Goal: Information Seeking & Learning: Learn about a topic

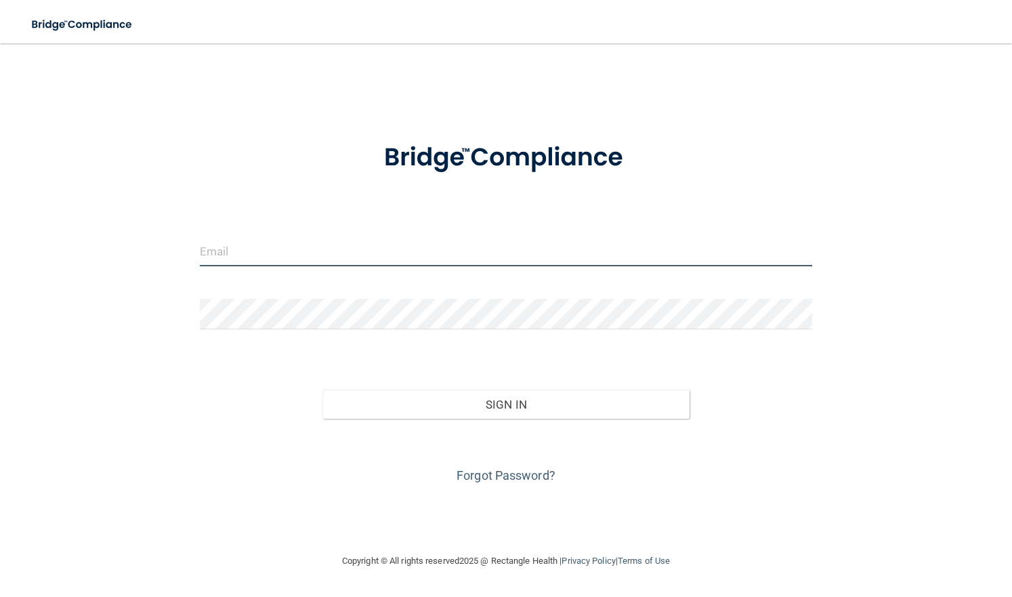
click at [240, 244] on input "email" at bounding box center [506, 251] width 613 height 30
click at [240, 251] on input "email" at bounding box center [506, 251] width 613 height 30
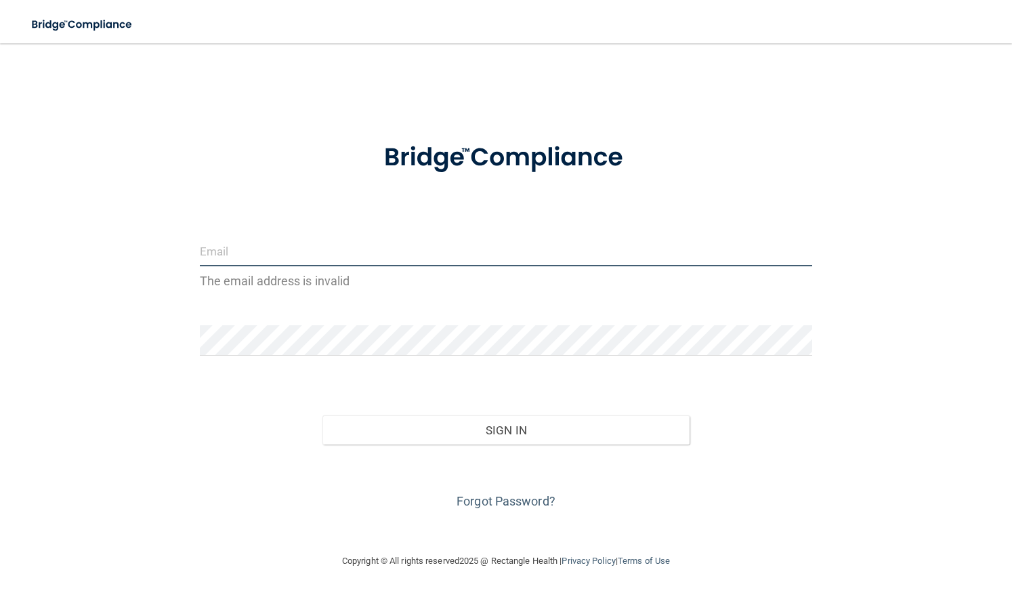
type input "s"
type input "[EMAIL_ADDRESS][DOMAIN_NAME]"
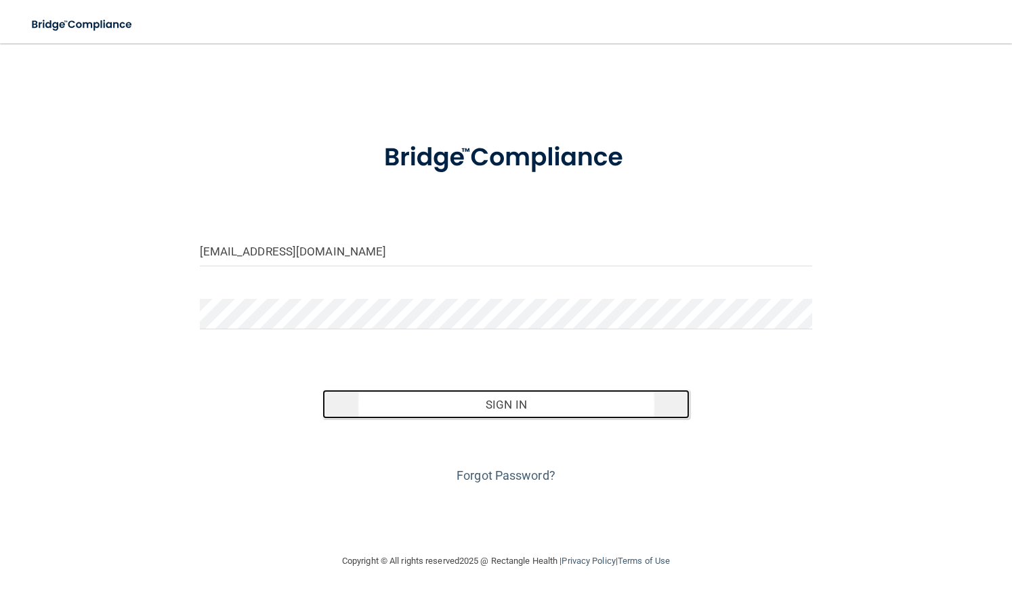
click at [490, 399] on button "Sign In" at bounding box center [506, 405] width 368 height 30
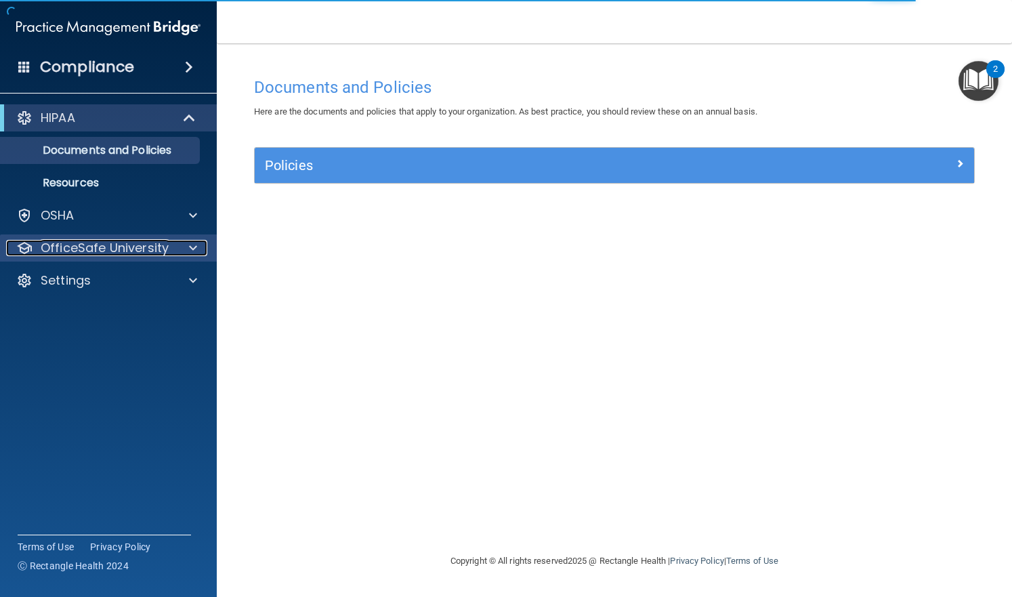
click at [97, 252] on p "OfficeSafe University" at bounding box center [105, 248] width 128 height 16
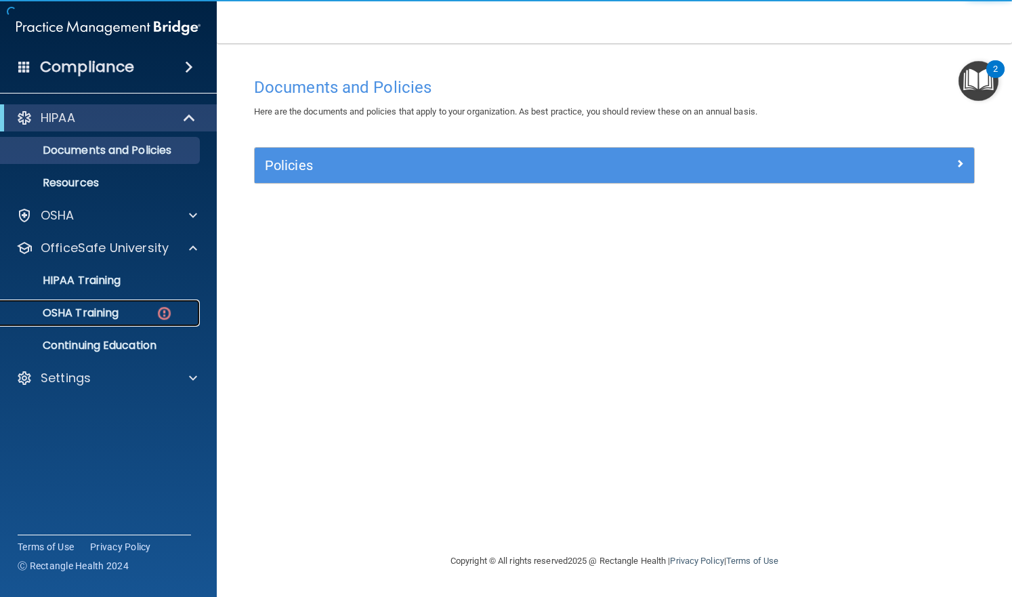
click at [92, 309] on p "OSHA Training" at bounding box center [64, 313] width 110 height 14
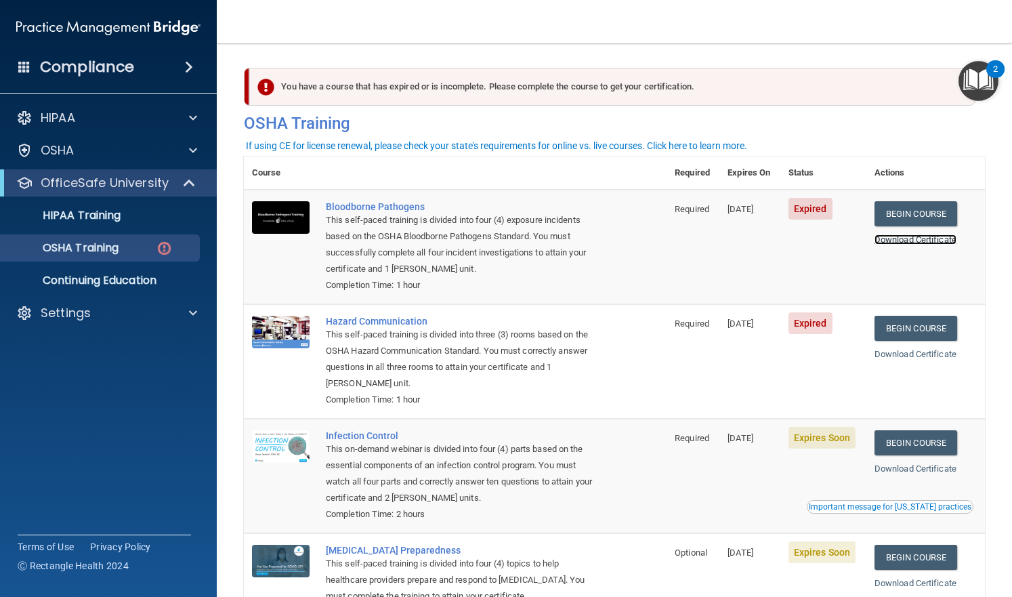
click at [890, 238] on link "Download Certificate" at bounding box center [916, 239] width 82 height 10
click at [912, 217] on link "Begin Course" at bounding box center [916, 213] width 83 height 25
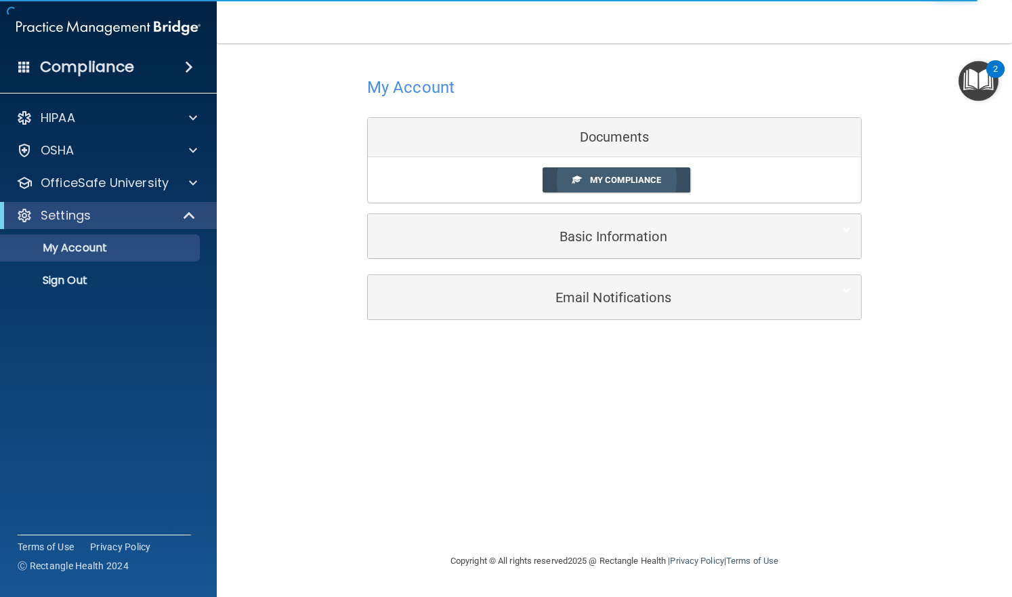
click at [613, 169] on link "My Compliance" at bounding box center [617, 179] width 148 height 25
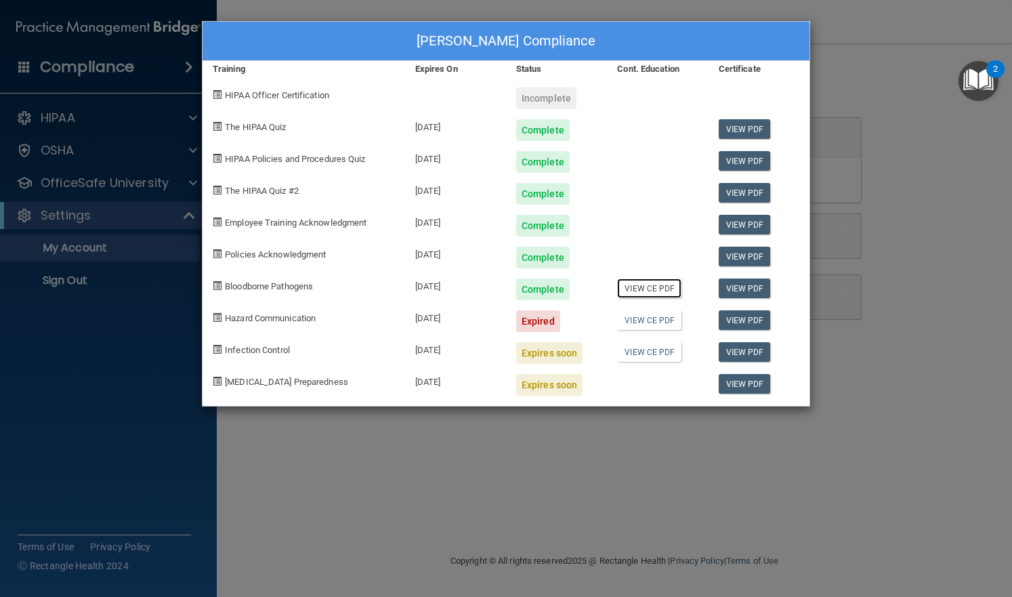
click at [644, 289] on link "View CE PDF" at bounding box center [649, 288] width 64 height 20
click at [308, 316] on span "Hazard Communication" at bounding box center [270, 318] width 91 height 10
click at [303, 320] on span "Hazard Communication" at bounding box center [270, 318] width 91 height 10
click at [788, 484] on div "Susan Smoker's Compliance Training Expires On Status Cont. Education Certificat…" at bounding box center [506, 298] width 1012 height 597
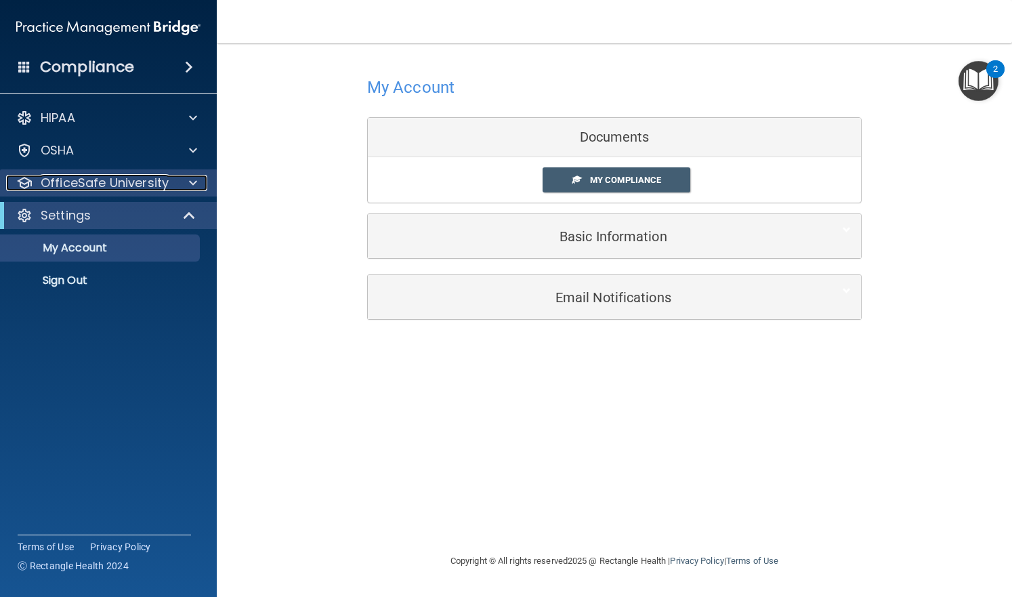
click at [85, 176] on p "OfficeSafe University" at bounding box center [105, 183] width 128 height 16
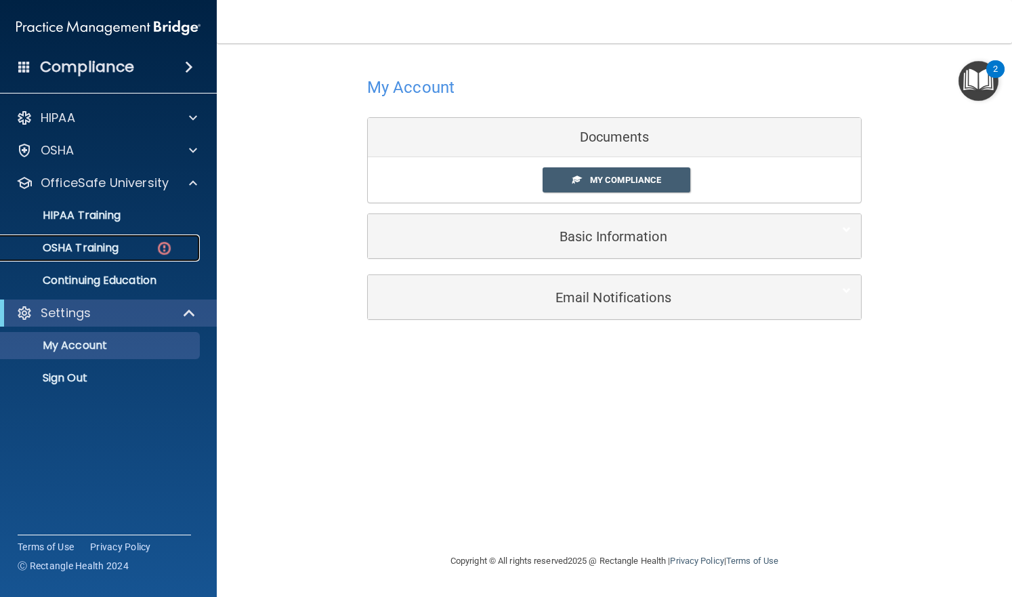
click at [100, 245] on p "OSHA Training" at bounding box center [64, 248] width 110 height 14
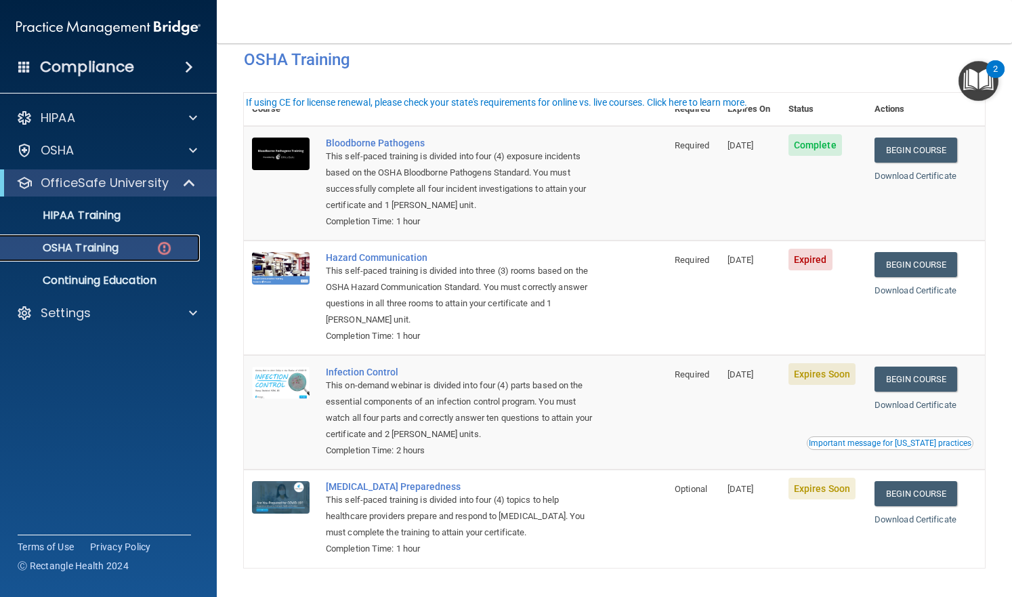
scroll to position [40, 0]
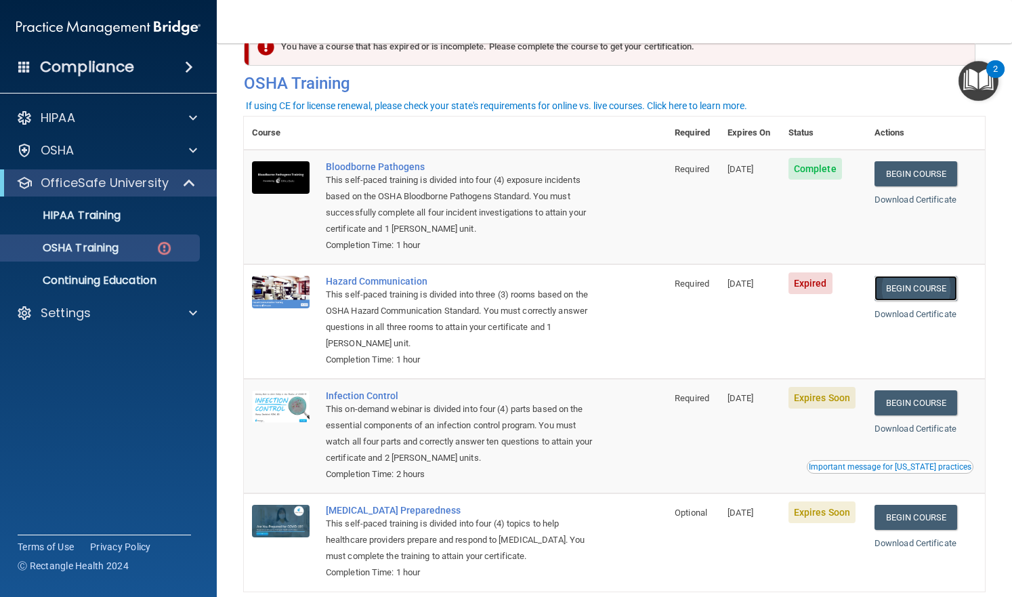
click at [933, 290] on link "Begin Course" at bounding box center [916, 288] width 83 height 25
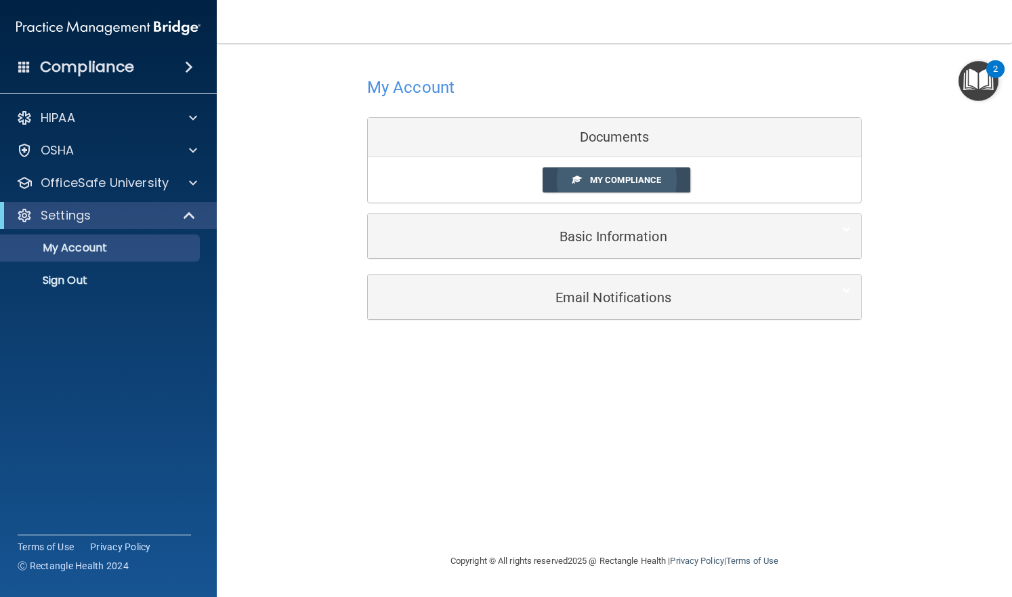
click at [637, 176] on span "My Compliance" at bounding box center [625, 180] width 71 height 10
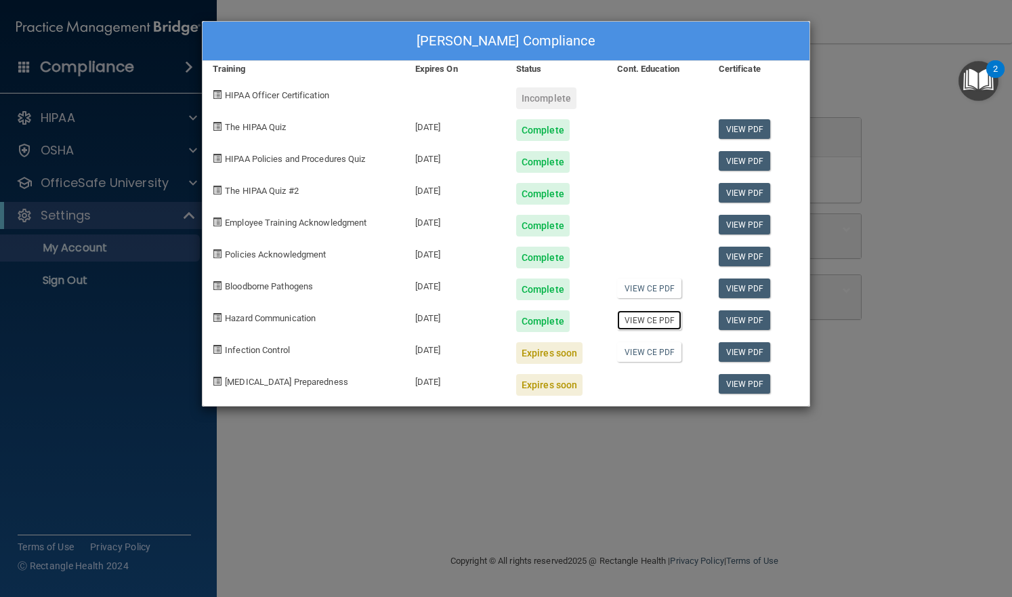
click at [650, 320] on link "View CE PDF" at bounding box center [649, 320] width 64 height 20
click at [171, 390] on div "Susan Smoker's Compliance Training Expires On Status Cont. Education Certificat…" at bounding box center [506, 298] width 1012 height 597
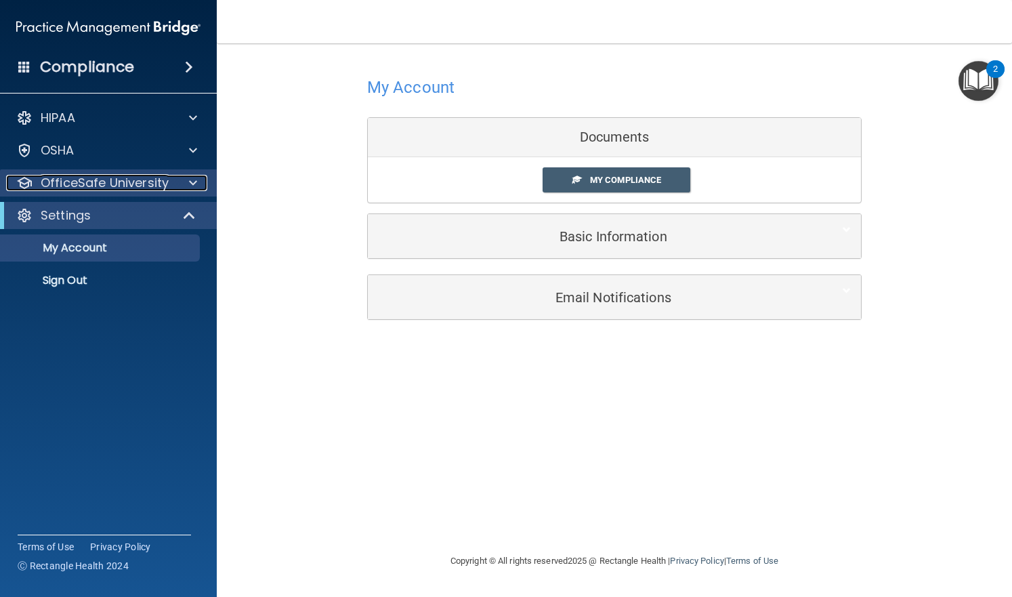
click at [93, 186] on p "OfficeSafe University" at bounding box center [105, 183] width 128 height 16
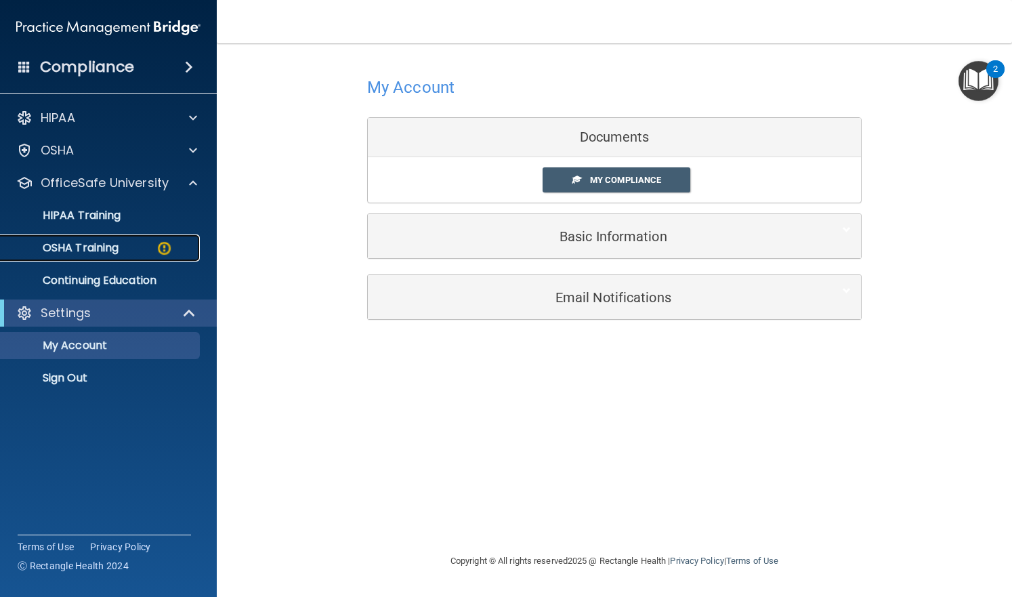
click at [98, 245] on p "OSHA Training" at bounding box center [64, 248] width 110 height 14
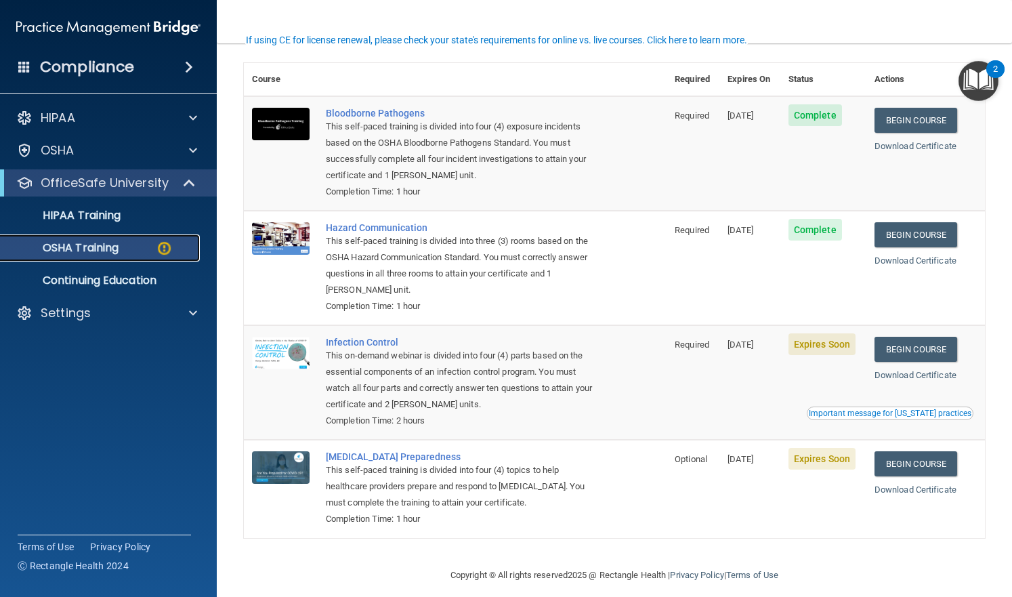
scroll to position [108, 0]
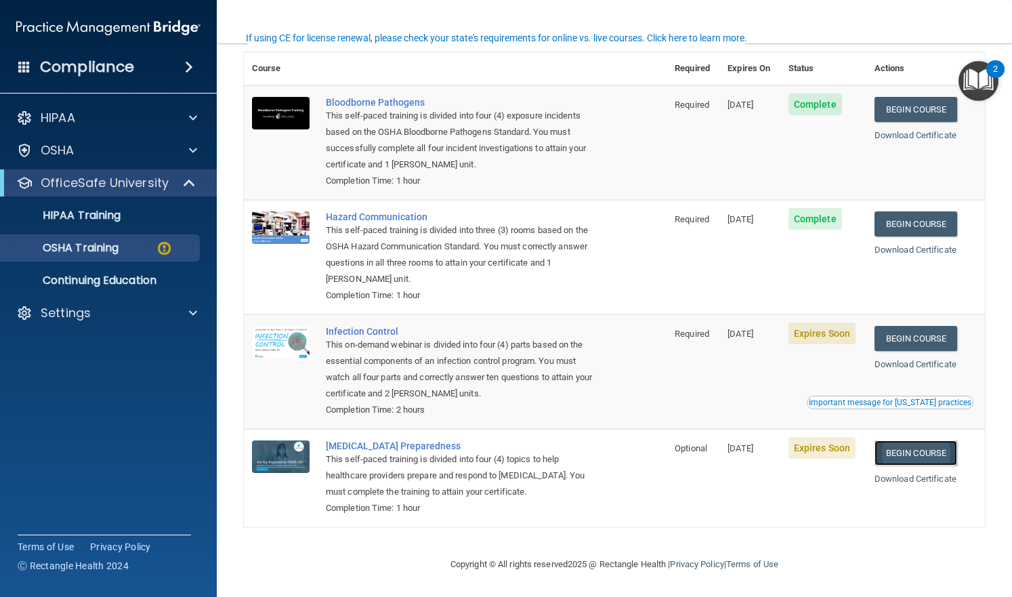
click at [913, 459] on link "Begin Course" at bounding box center [916, 452] width 83 height 25
click at [91, 242] on p "OSHA Training" at bounding box center [64, 248] width 110 height 14
click at [89, 255] on p "OSHA Training" at bounding box center [64, 248] width 110 height 14
click at [96, 214] on p "HIPAA Training" at bounding box center [65, 216] width 112 height 14
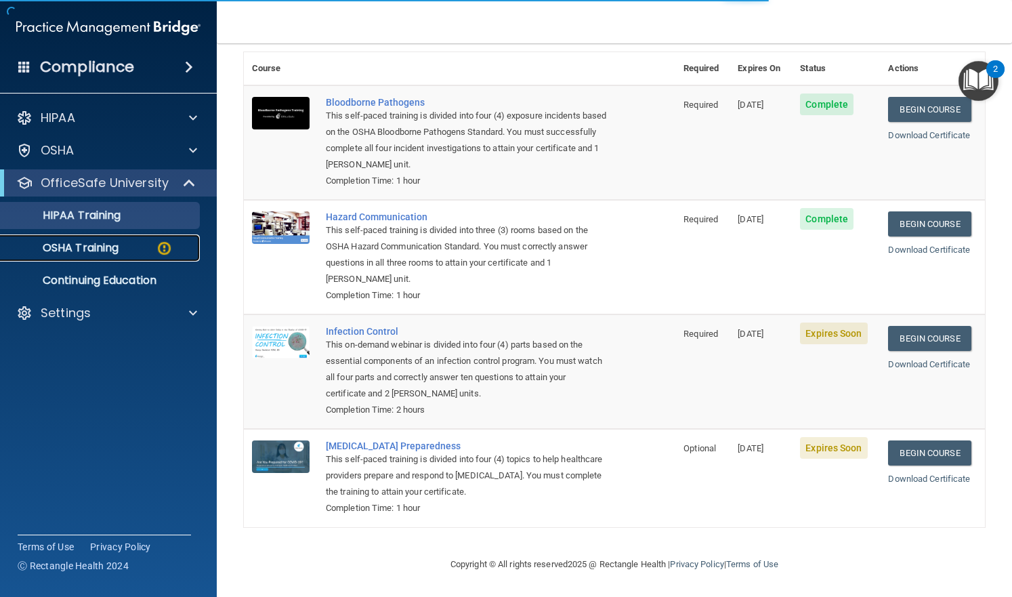
click at [99, 247] on p "OSHA Training" at bounding box center [64, 248] width 110 height 14
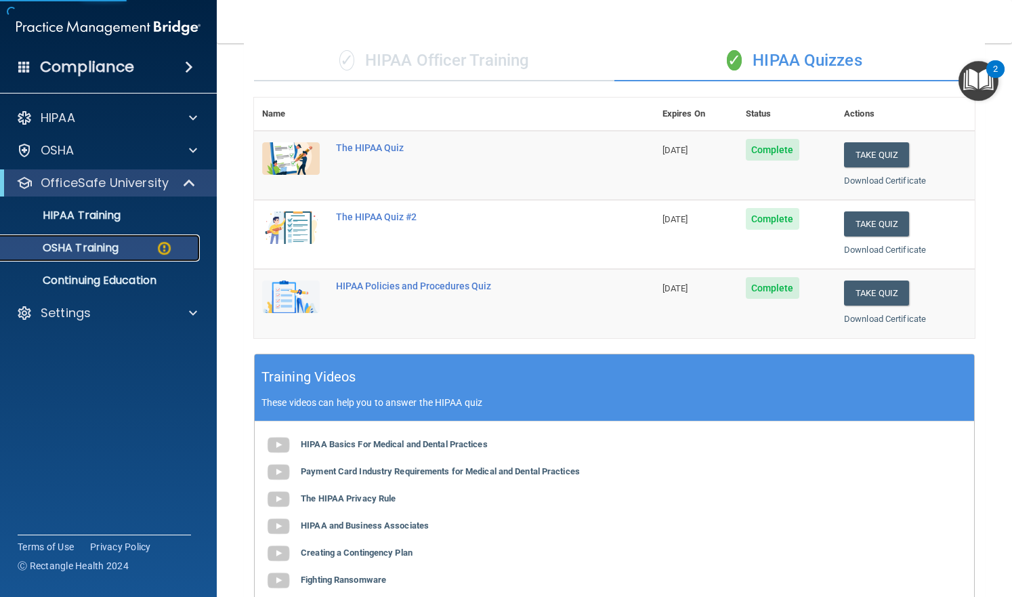
scroll to position [423, 0]
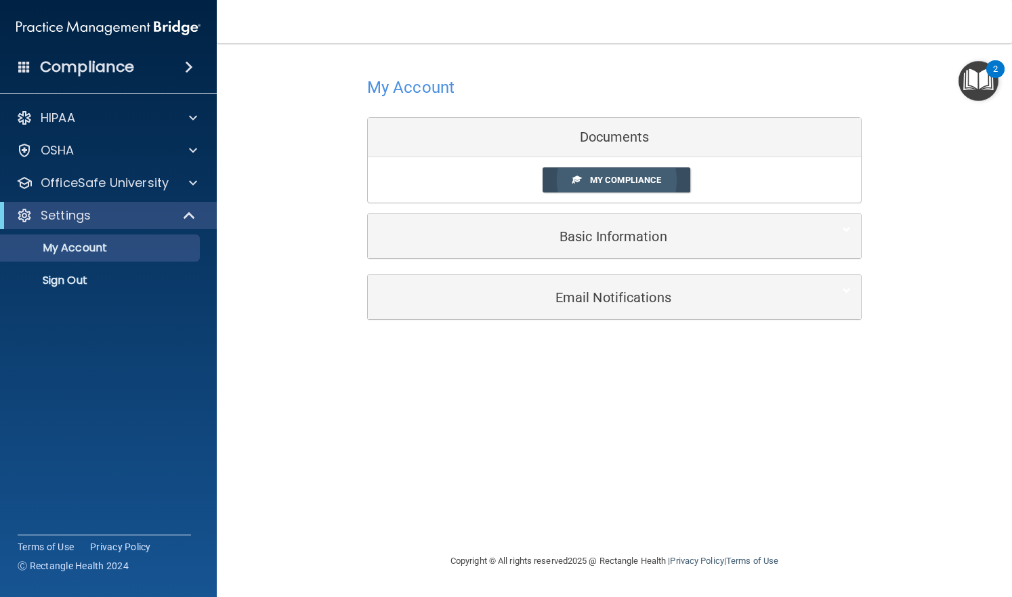
click at [643, 186] on link "My Compliance" at bounding box center [617, 179] width 148 height 25
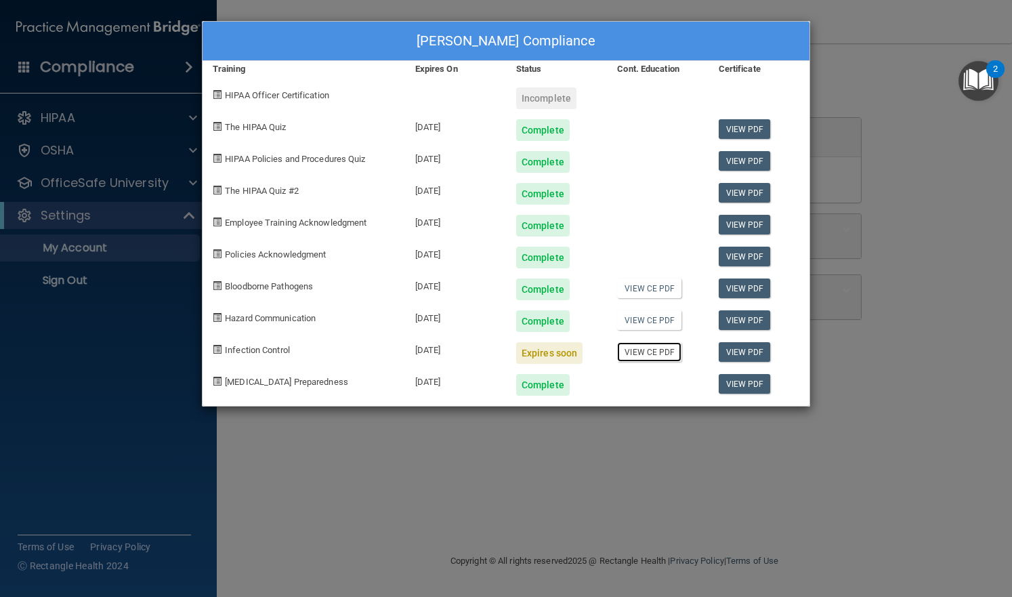
click at [637, 357] on link "View CE PDF" at bounding box center [649, 352] width 64 height 20
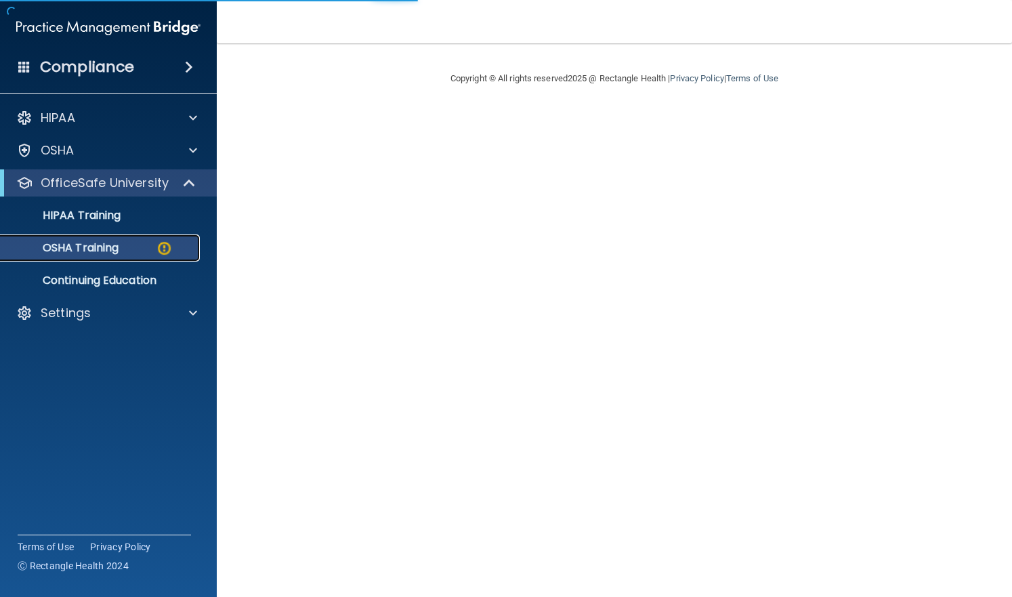
click at [92, 239] on link "OSHA Training" at bounding box center [92, 247] width 213 height 27
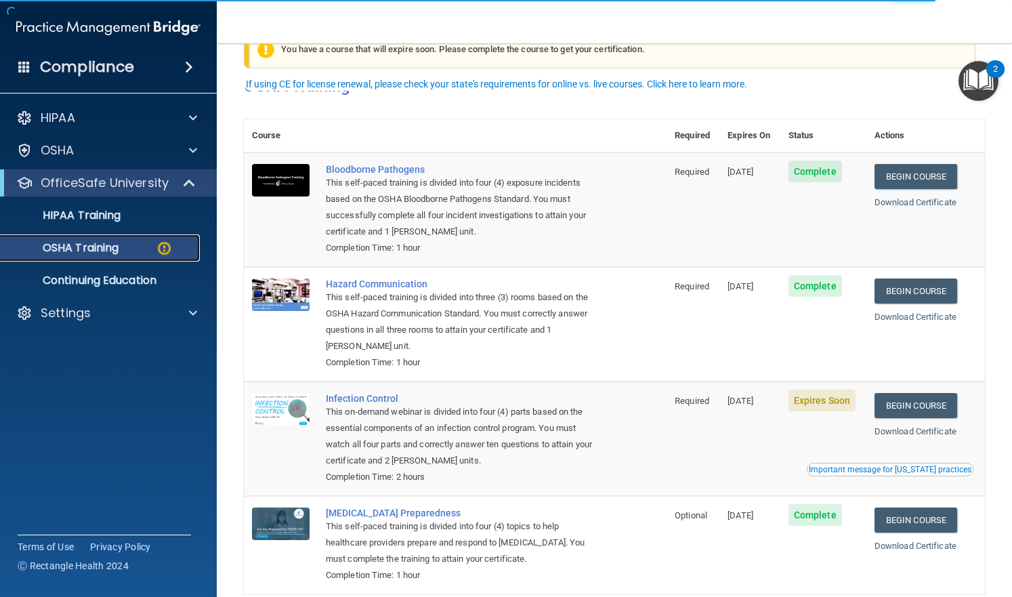
scroll to position [68, 0]
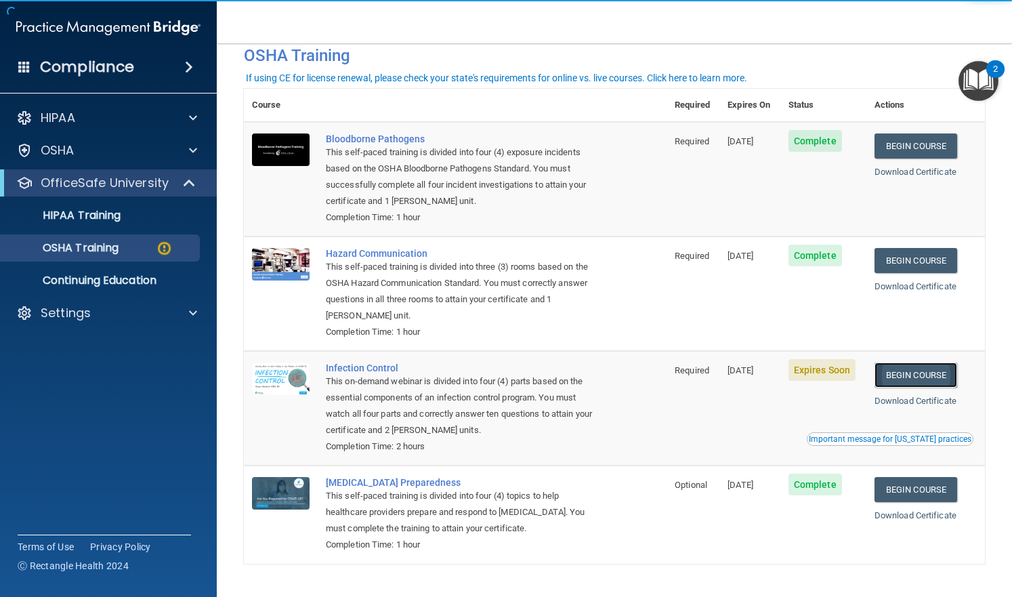
click at [910, 373] on link "Begin Course" at bounding box center [916, 374] width 83 height 25
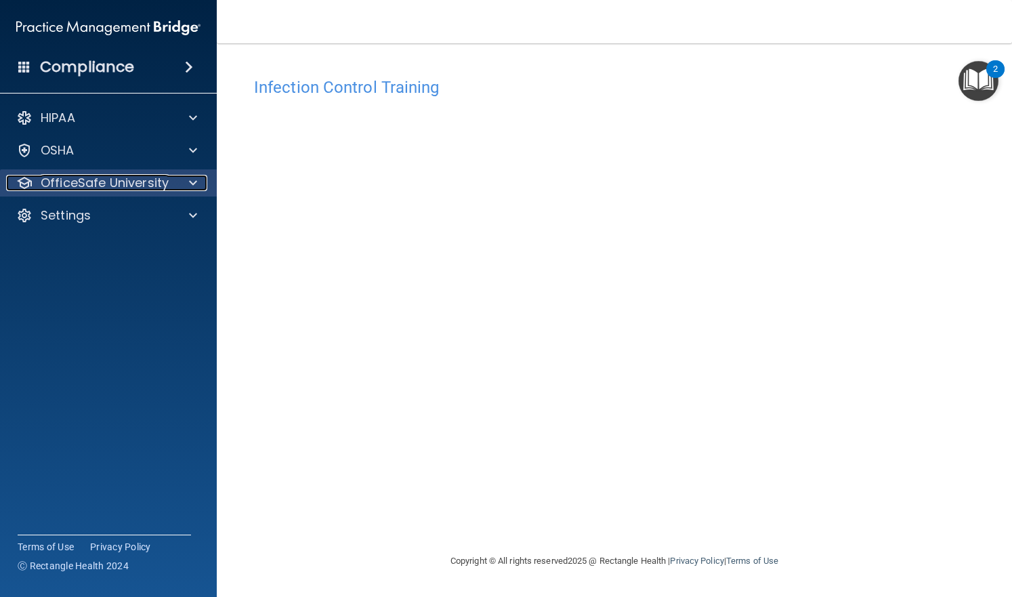
click at [62, 175] on p "OfficeSafe University" at bounding box center [105, 183] width 128 height 16
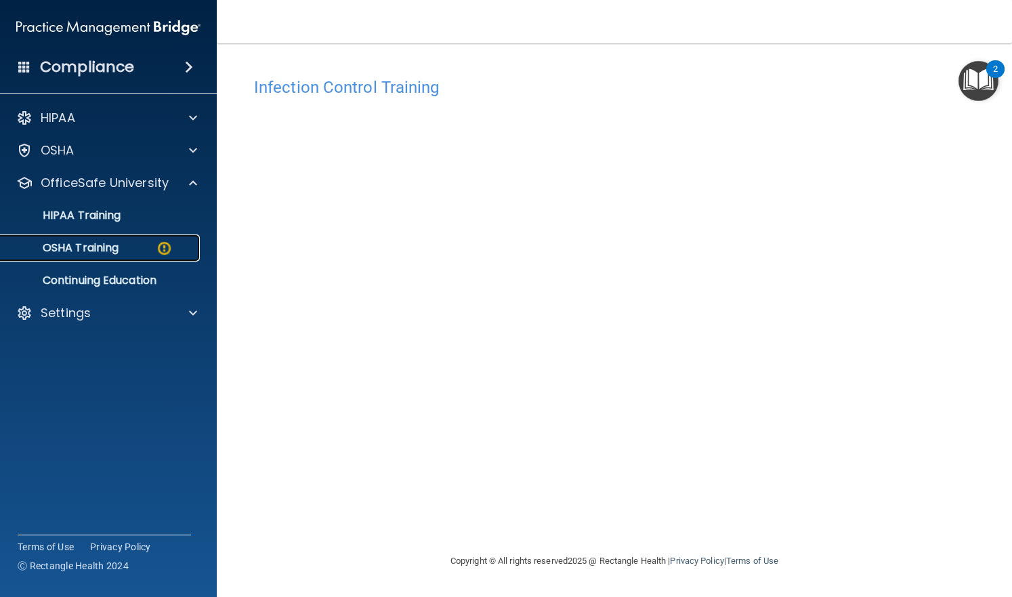
click at [83, 253] on p "OSHA Training" at bounding box center [64, 248] width 110 height 14
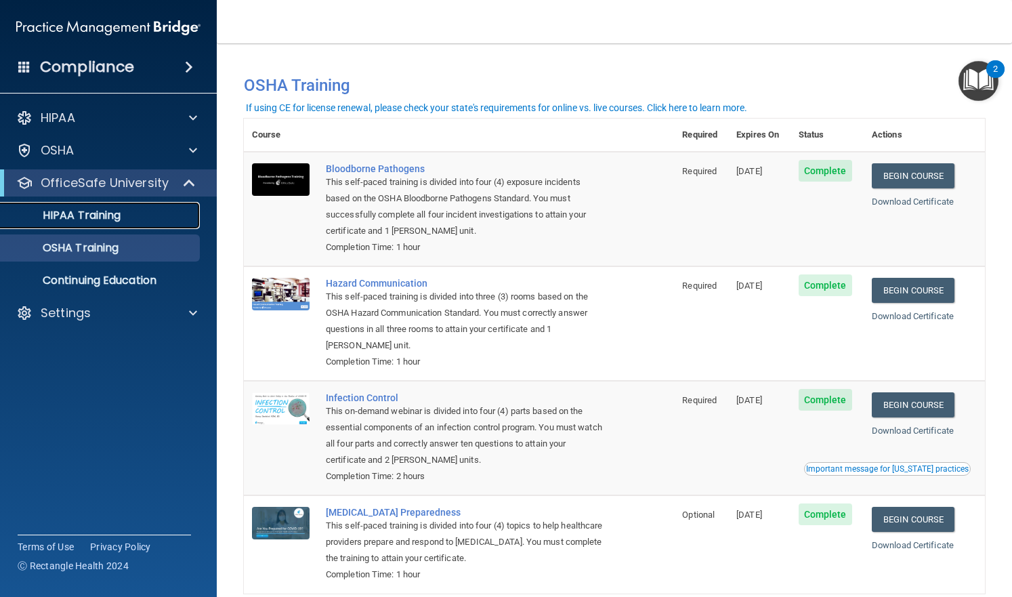
click at [87, 209] on p "HIPAA Training" at bounding box center [65, 216] width 112 height 14
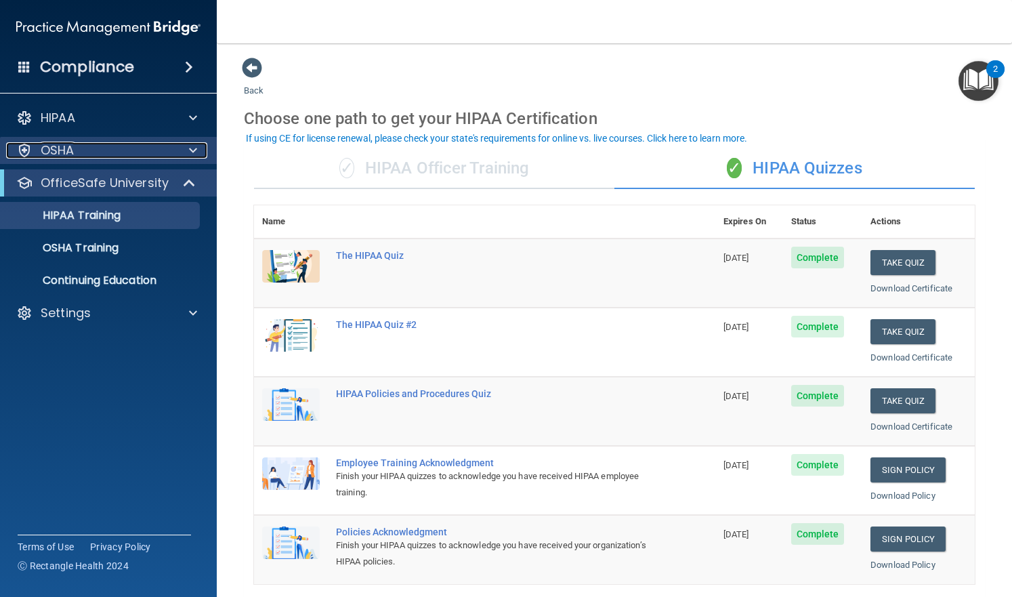
click at [191, 150] on span at bounding box center [193, 150] width 8 height 16
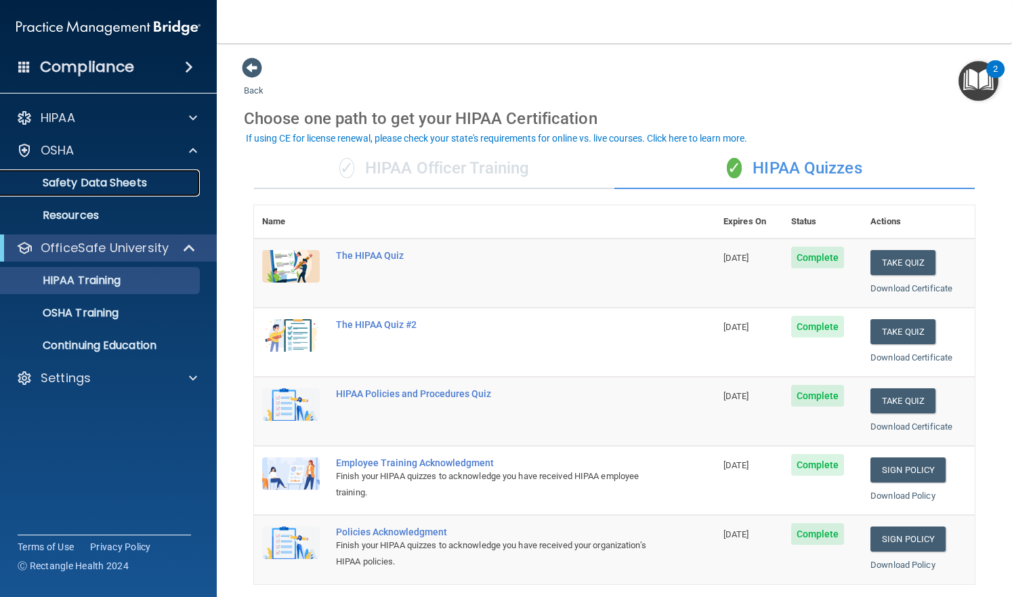
click at [77, 182] on p "Safety Data Sheets" at bounding box center [101, 183] width 185 height 14
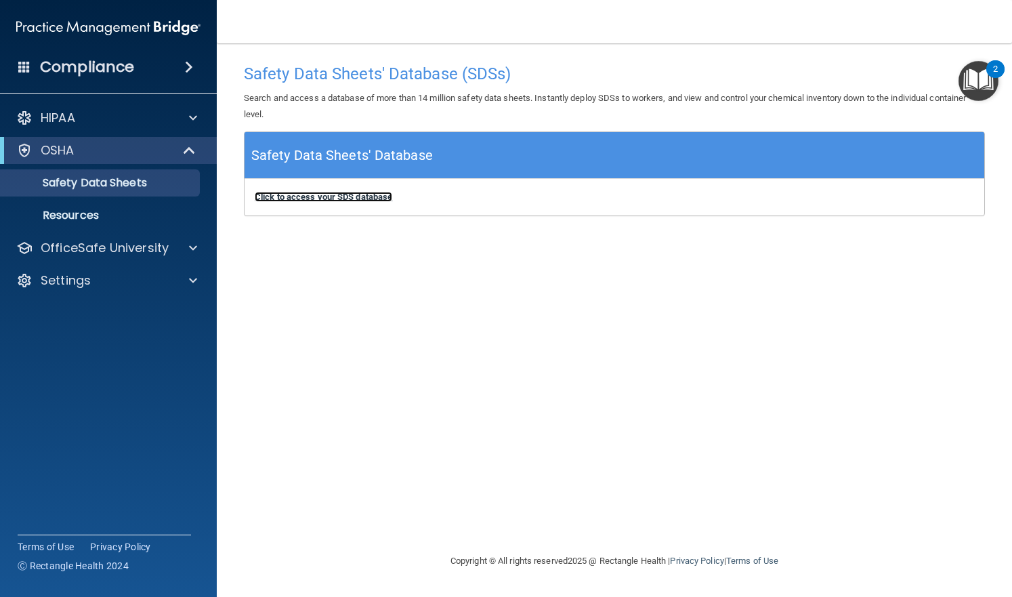
click at [317, 195] on b "Click to access your SDS database" at bounding box center [324, 197] width 138 height 10
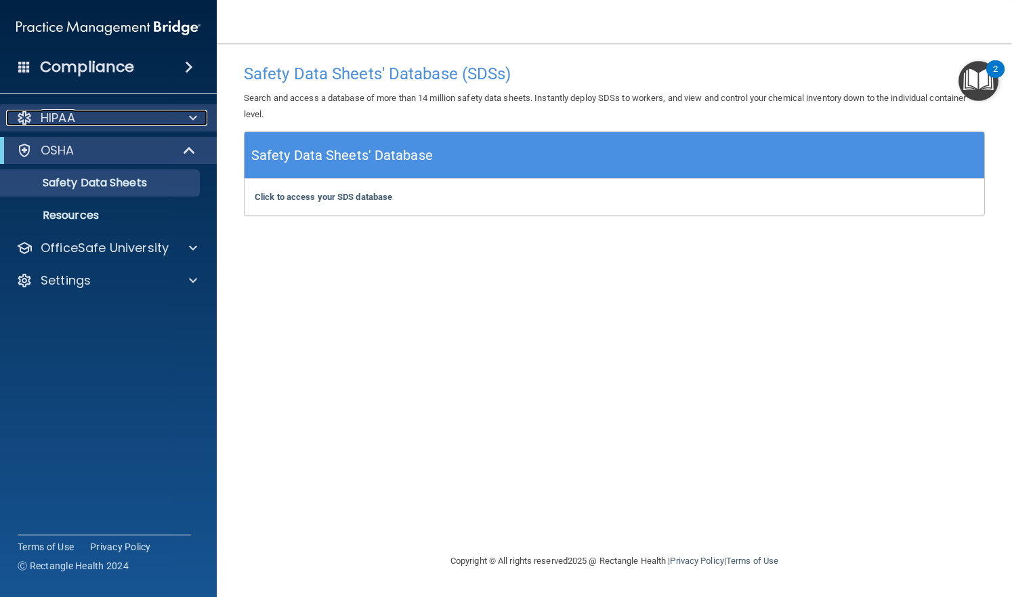
click at [52, 123] on p "HIPAA" at bounding box center [58, 118] width 35 height 16
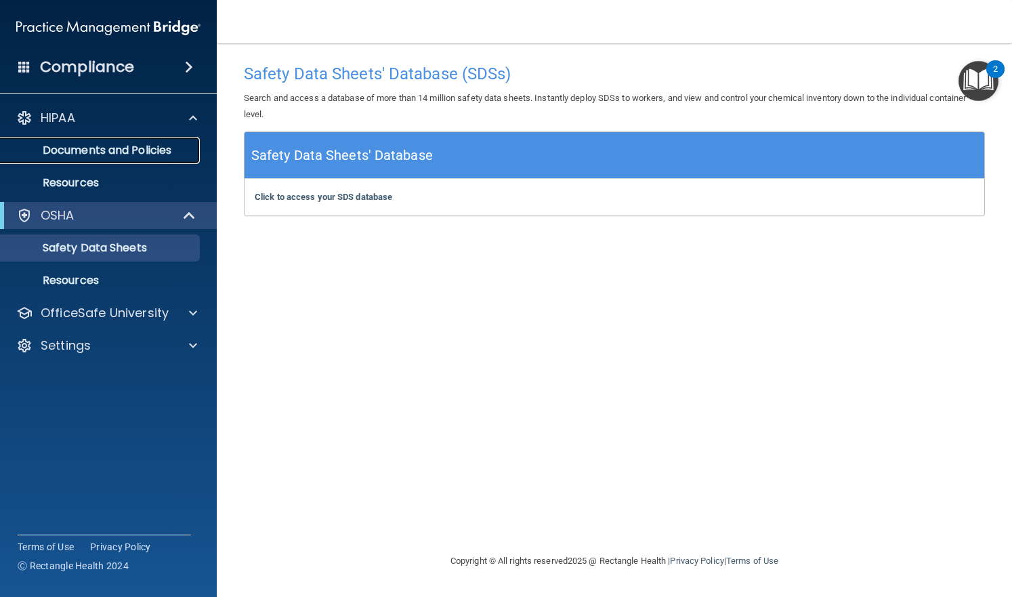
click at [93, 145] on p "Documents and Policies" at bounding box center [101, 151] width 185 height 14
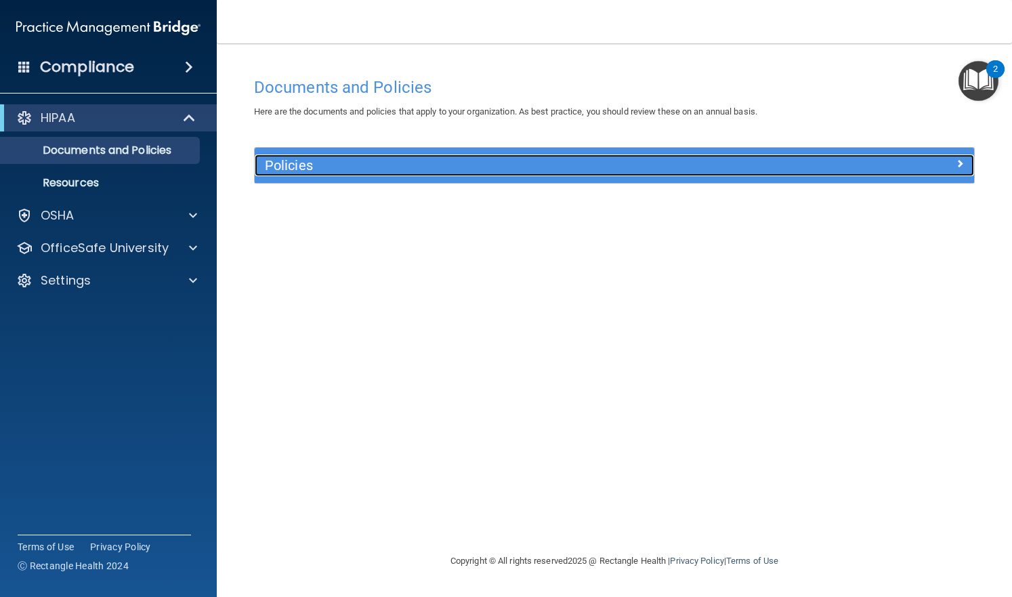
click at [299, 167] on h5 "Policies" at bounding box center [525, 165] width 520 height 15
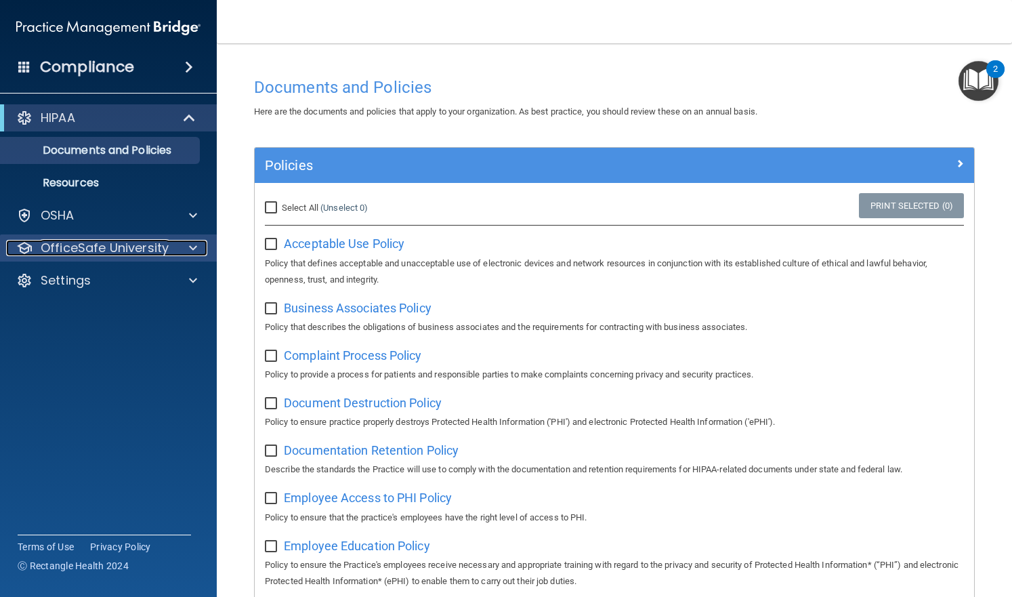
click at [91, 249] on p "OfficeSafe University" at bounding box center [105, 248] width 128 height 16
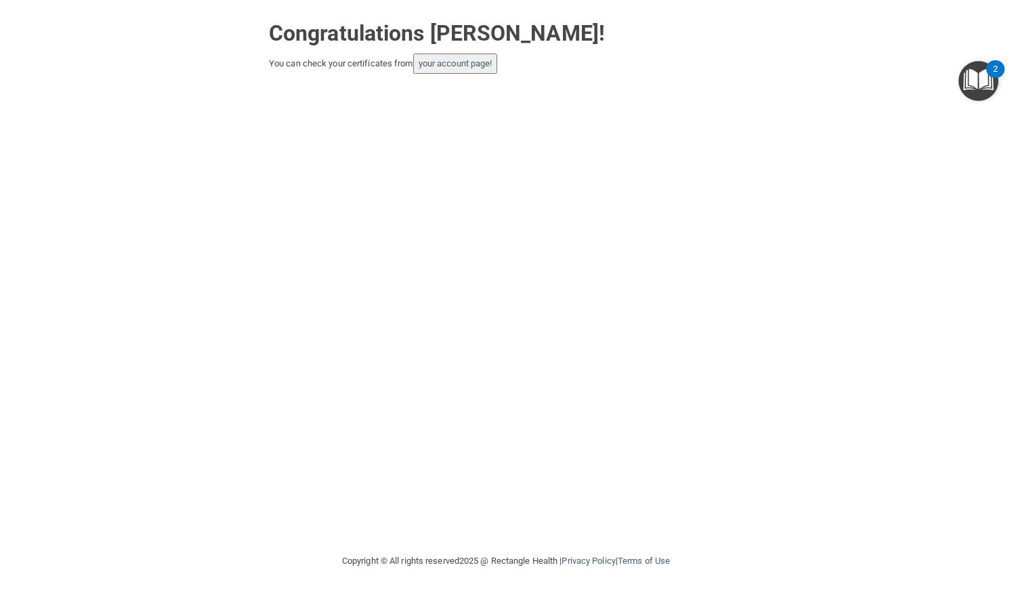
click at [470, 70] on button "your account page!" at bounding box center [455, 64] width 85 height 20
click at [448, 62] on link "your account page!" at bounding box center [456, 63] width 74 height 10
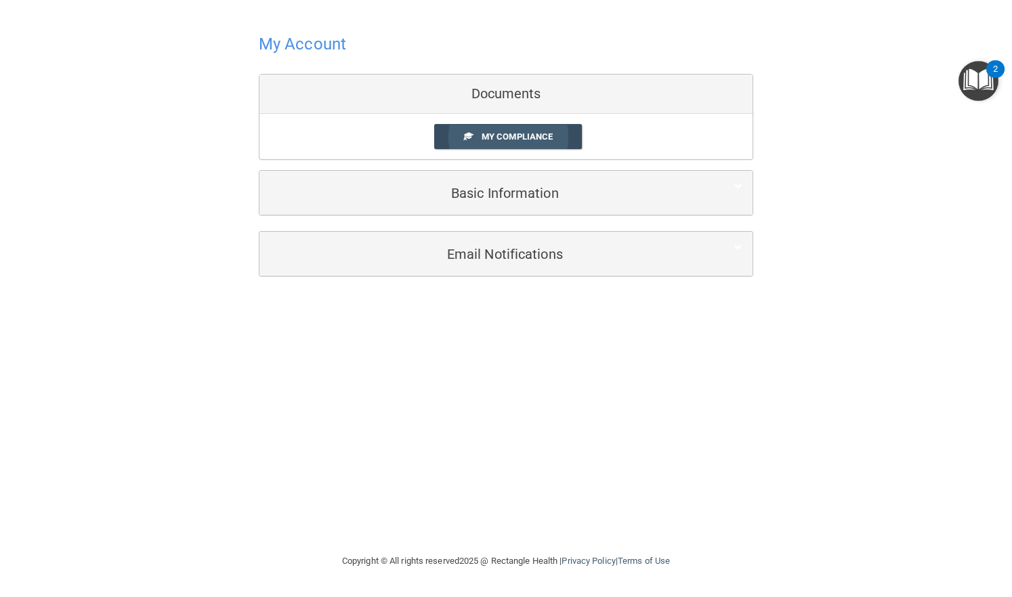
click at [532, 129] on link "My Compliance" at bounding box center [508, 136] width 148 height 25
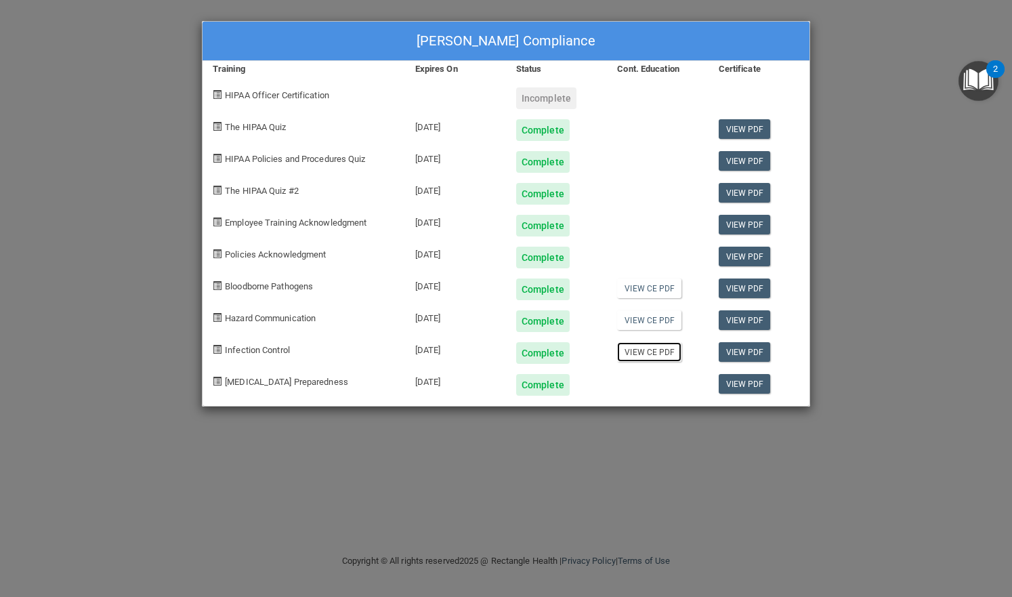
click at [657, 357] on link "View CE PDF" at bounding box center [649, 352] width 64 height 20
